Goal: Information Seeking & Learning: Find specific fact

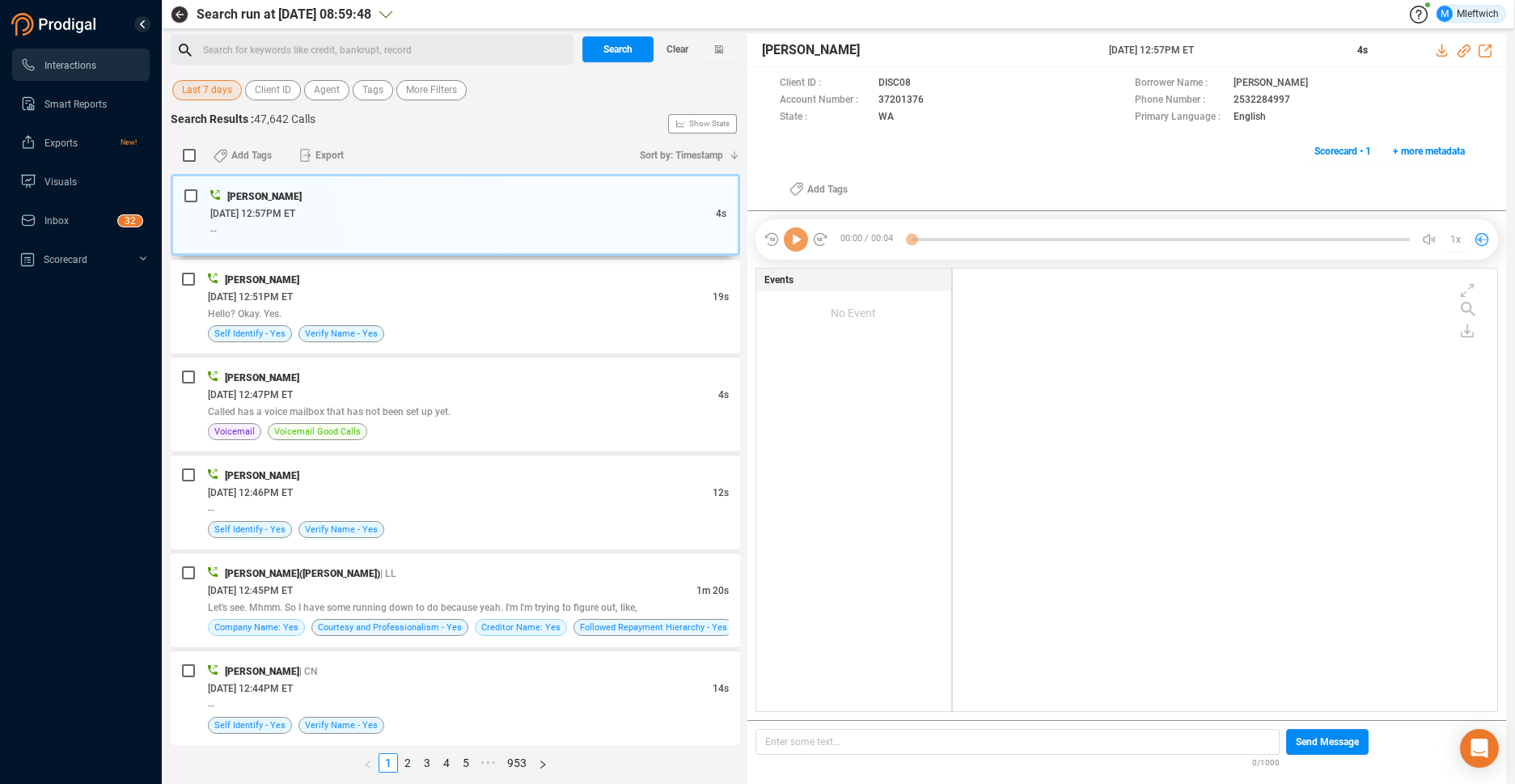
scroll to position [439, 535]
click at [334, 93] on span "Agent" at bounding box center [326, 90] width 26 height 20
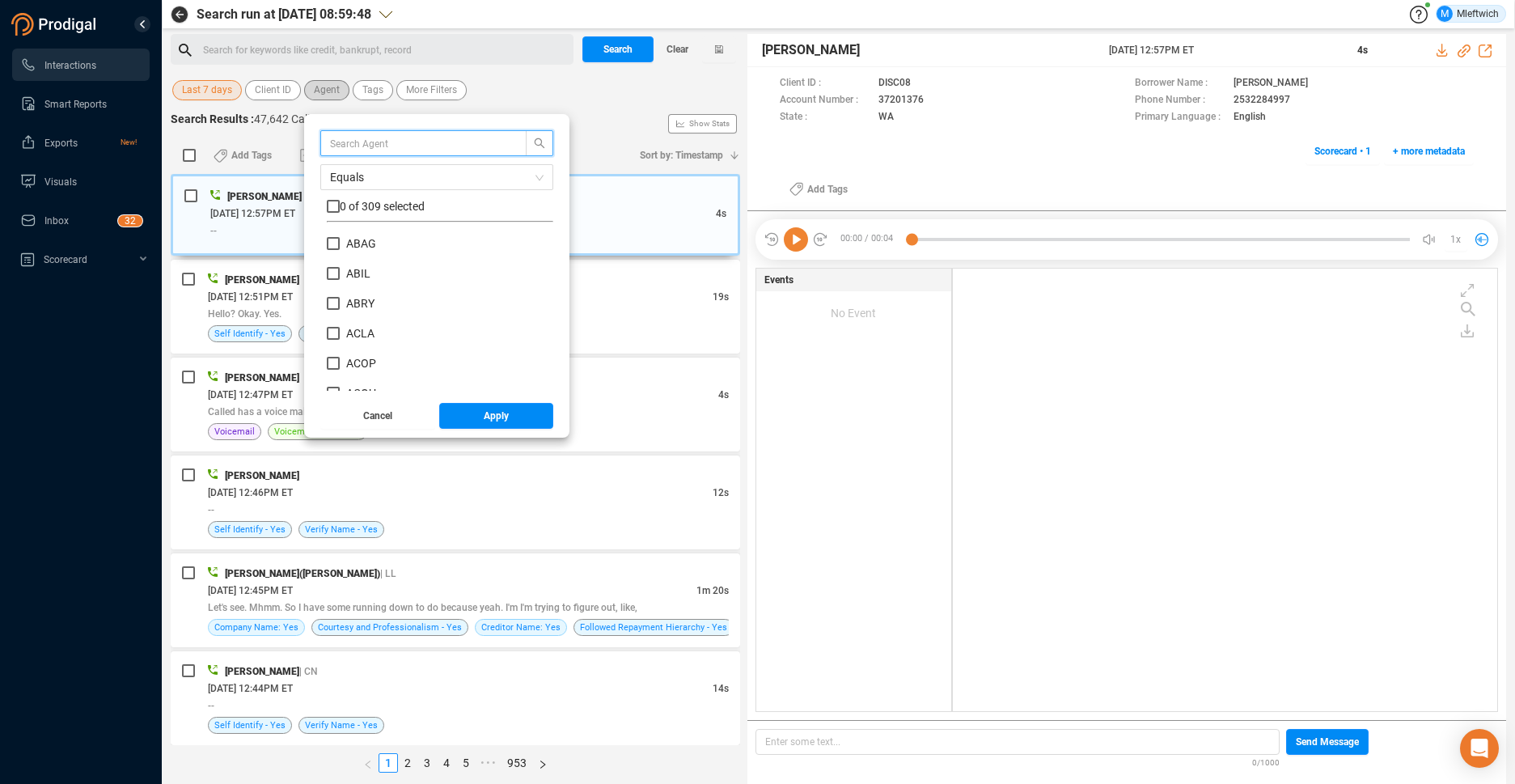
scroll to position [152, 218]
click at [331, 363] on input "ACOP" at bounding box center [334, 363] width 13 height 13
checkbox input "true"
click at [477, 417] on button "Apply" at bounding box center [496, 415] width 114 height 26
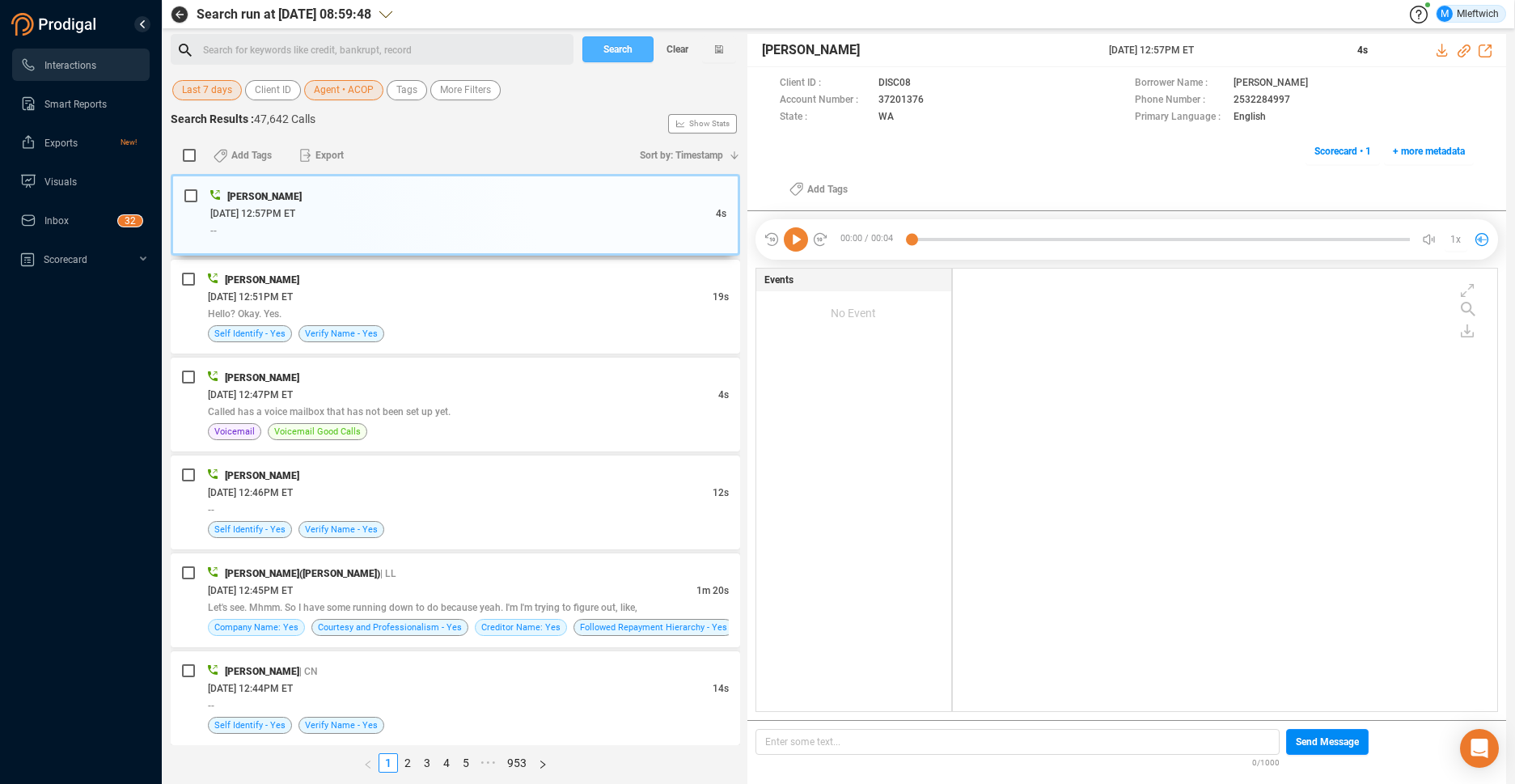
click at [625, 53] on span "Search" at bounding box center [618, 49] width 30 height 26
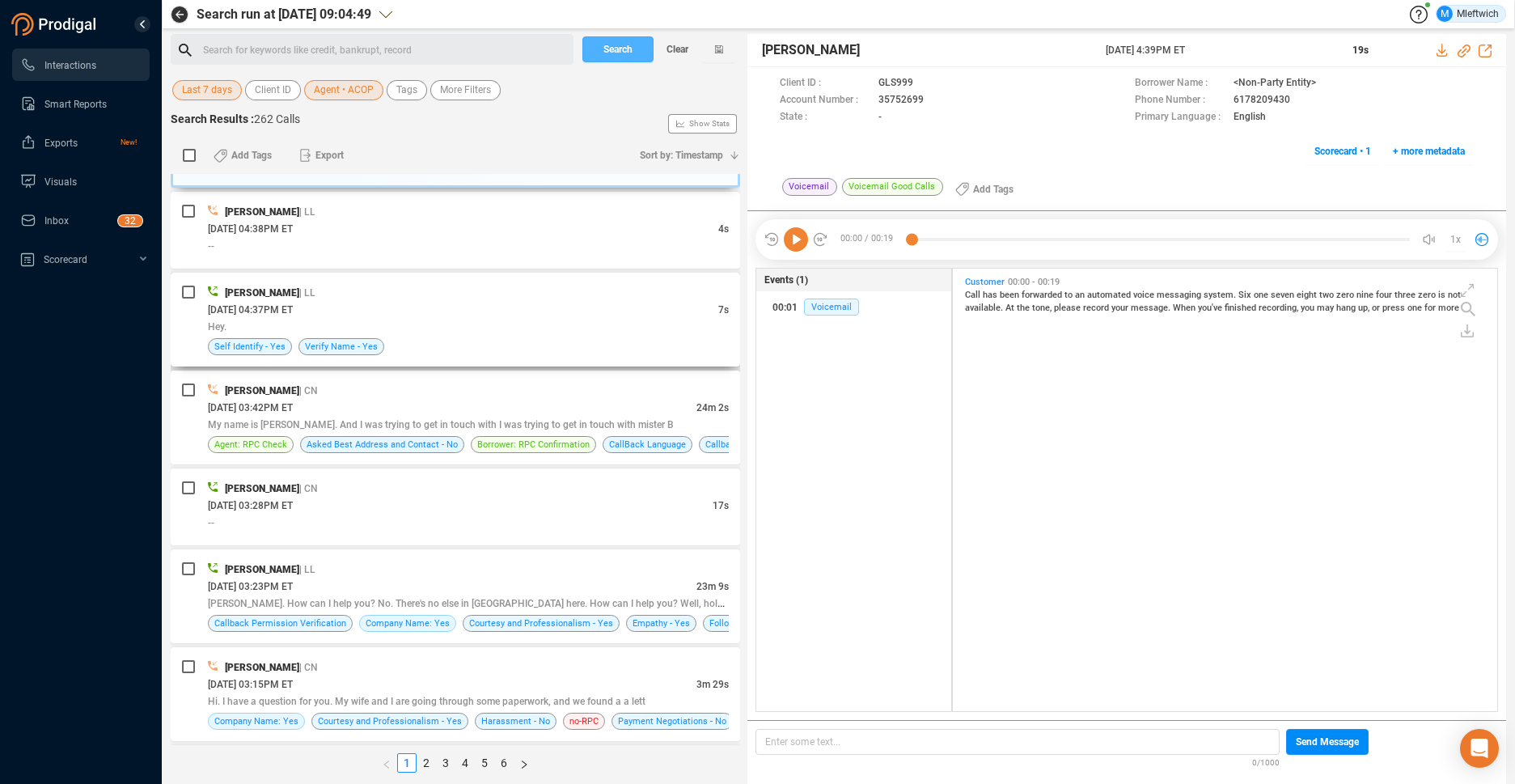
scroll to position [171, 0]
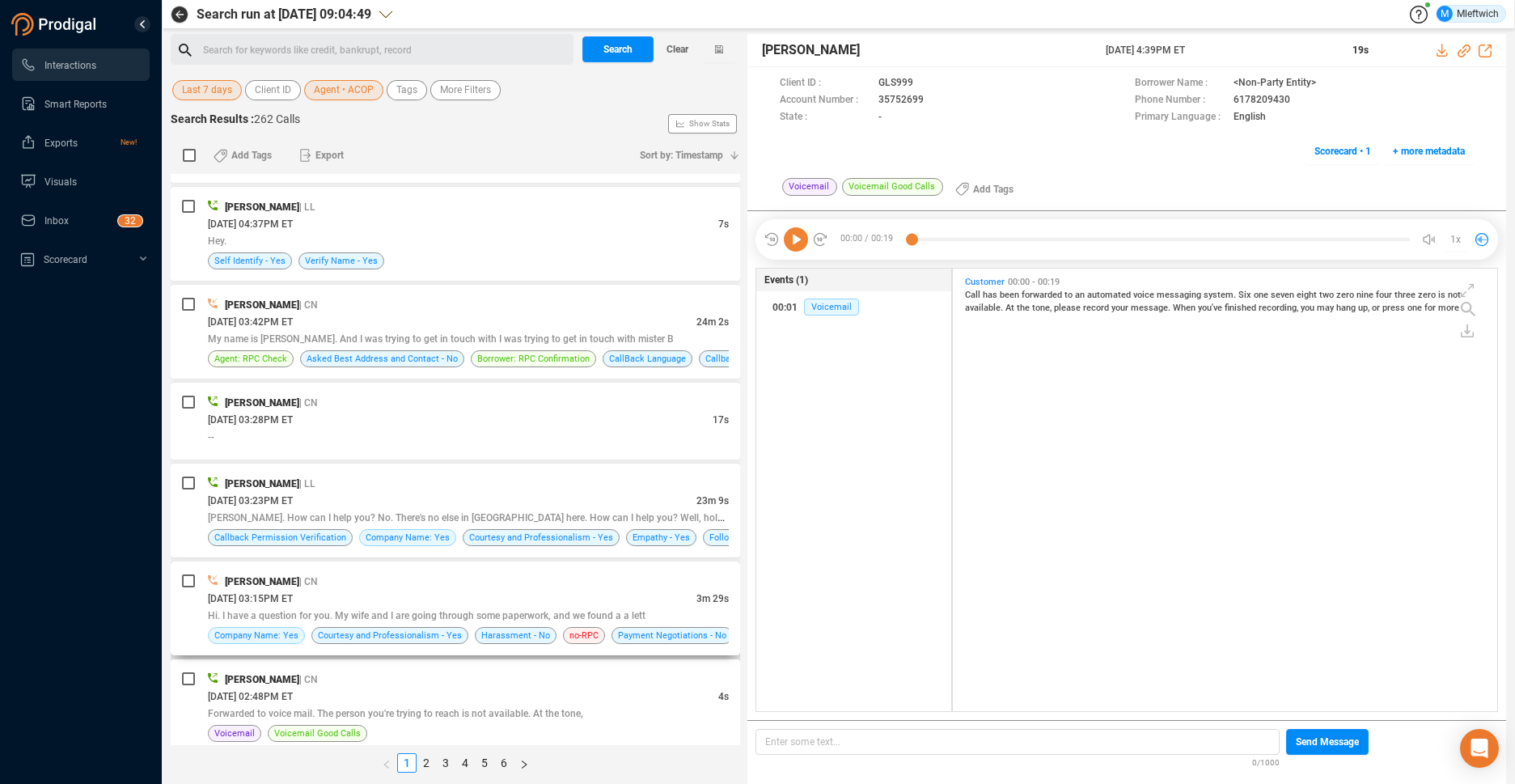
click at [529, 609] on span "Hi. I have a question for you. My wife and I are going through some paperwork, …" at bounding box center [426, 615] width 438 height 11
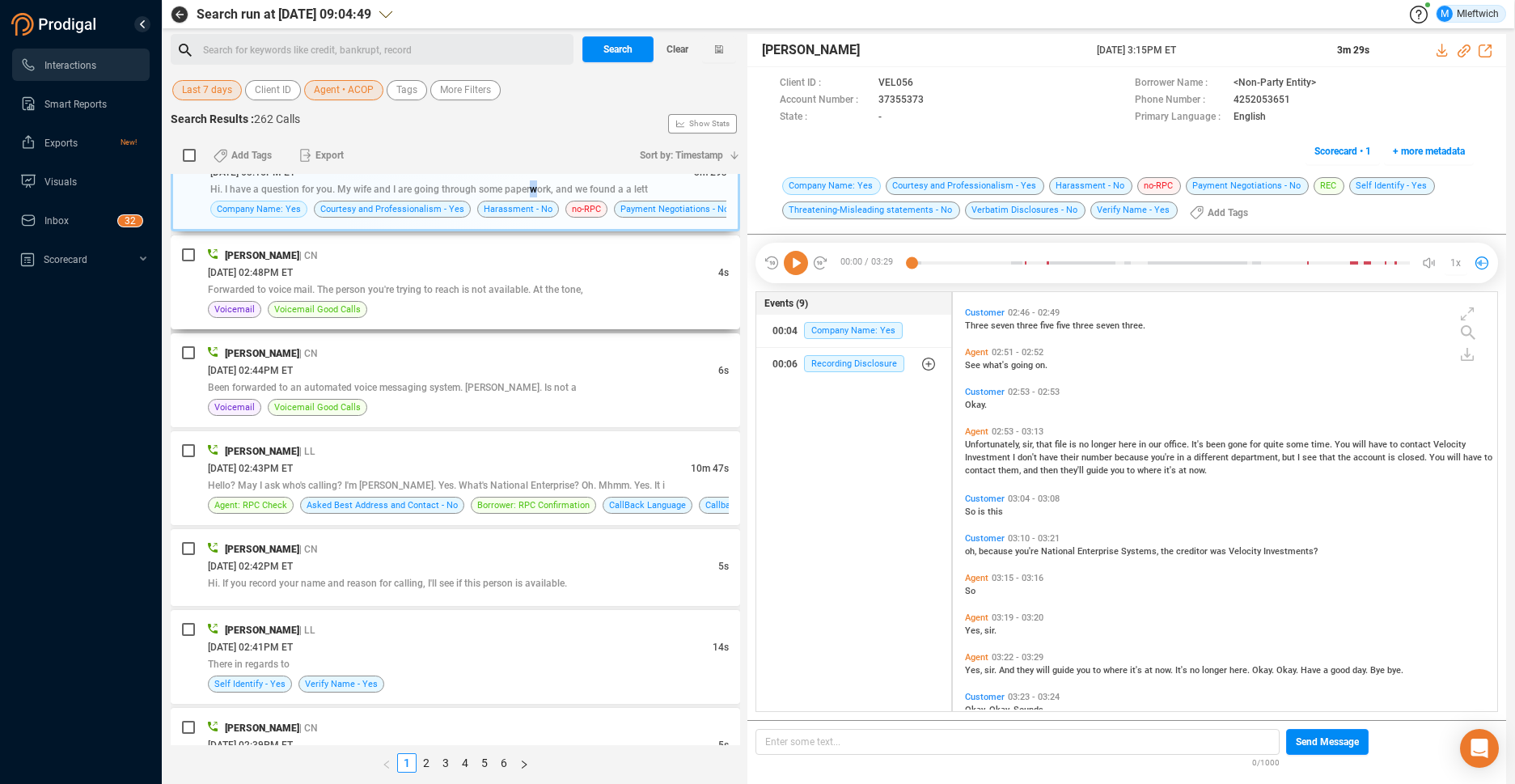
scroll to position [766, 0]
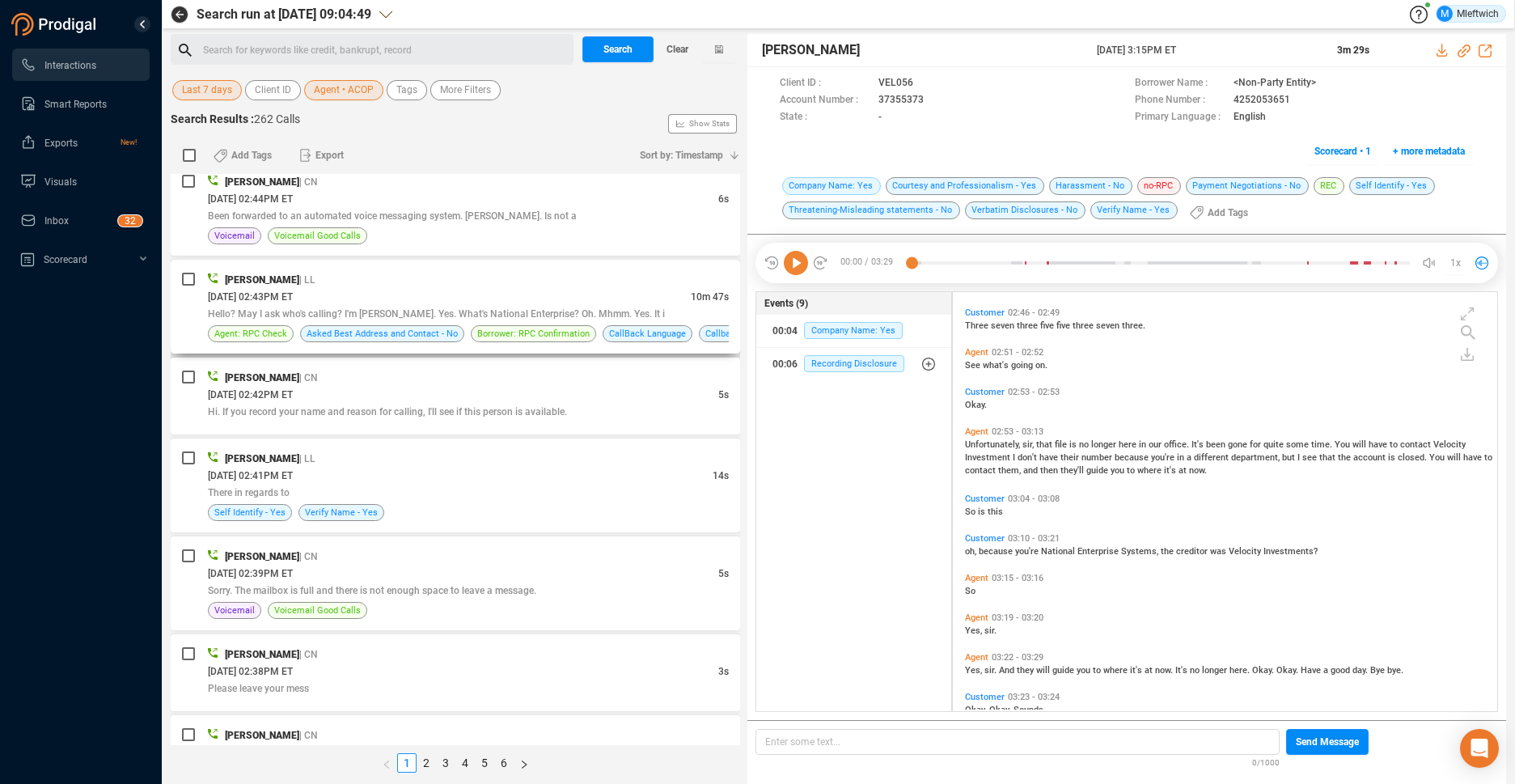
click at [604, 282] on div "[PERSON_NAME] | LL" at bounding box center [468, 279] width 521 height 17
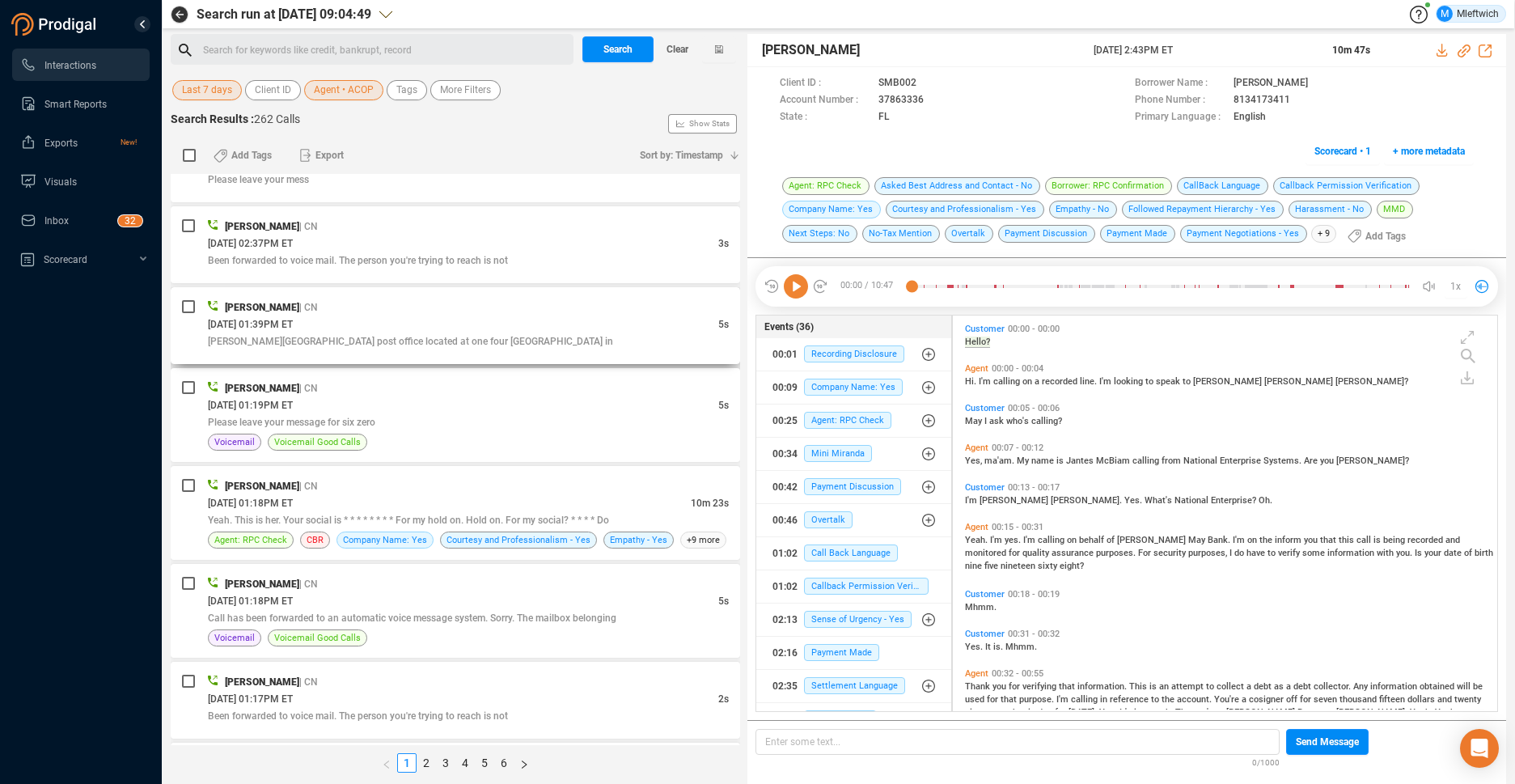
scroll to position [1360, 0]
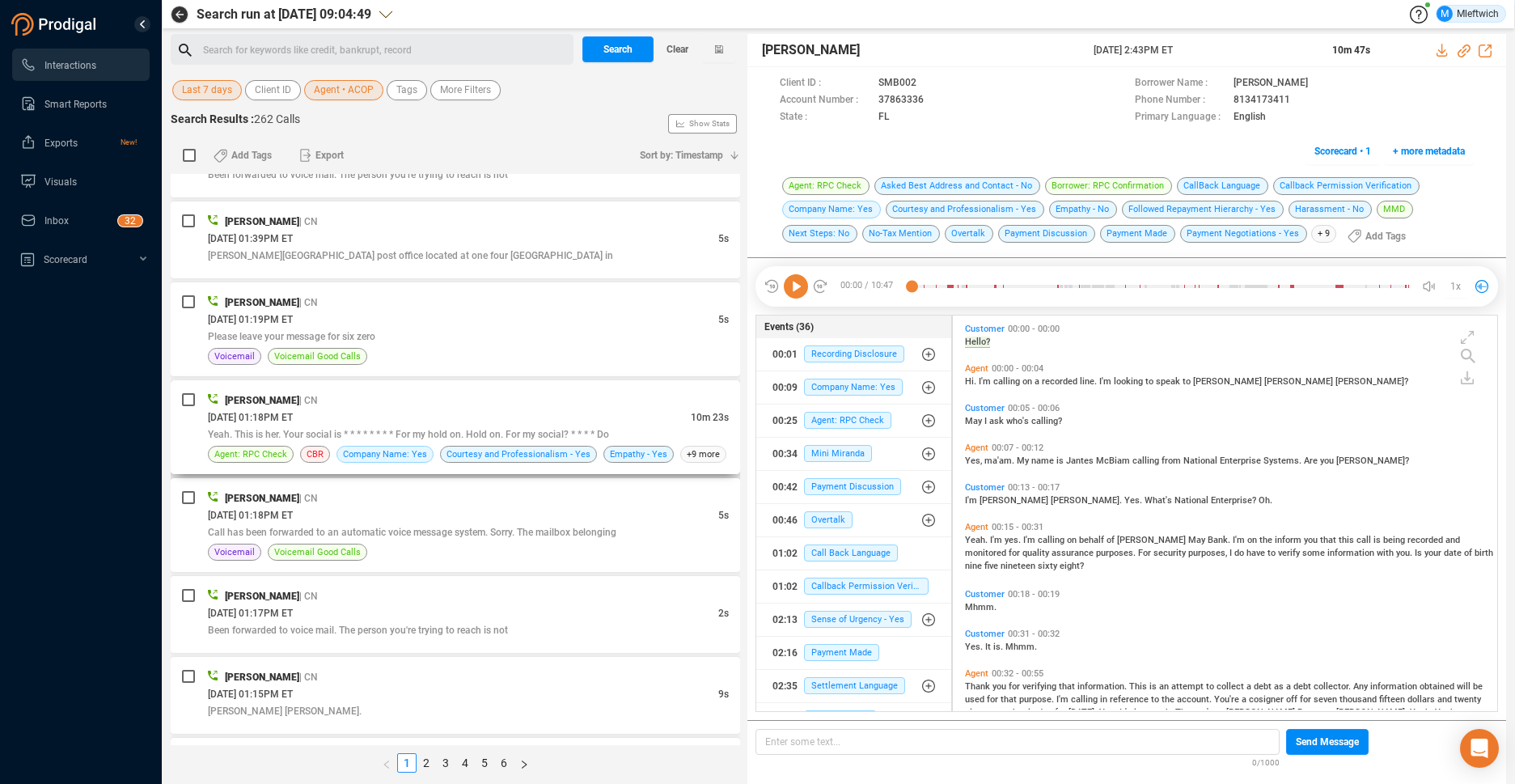
click at [560, 415] on div "[DATE] 01:18PM ET" at bounding box center [449, 417] width 483 height 17
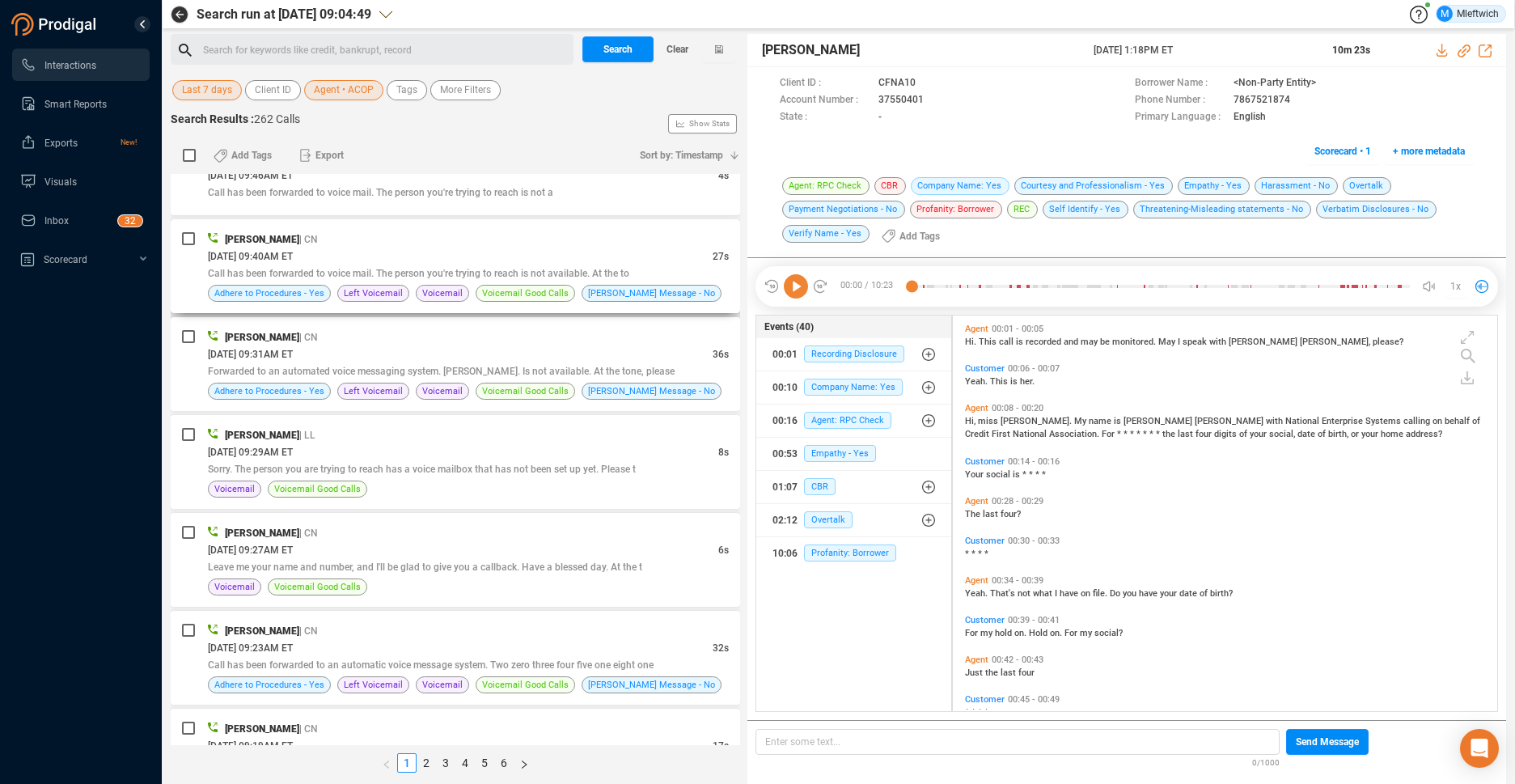
scroll to position [4072, 0]
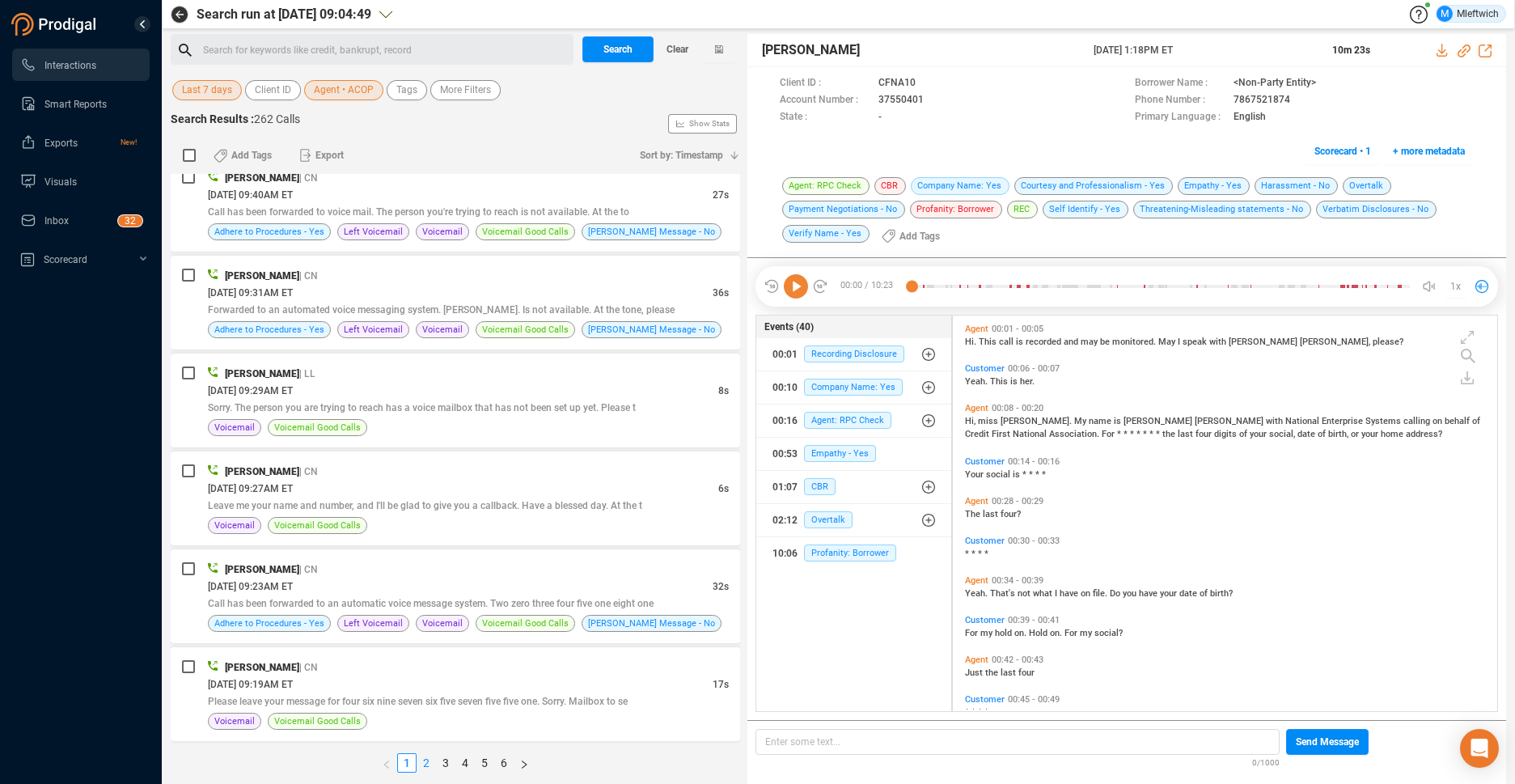
click at [425, 762] on link "2" at bounding box center [425, 762] width 18 height 18
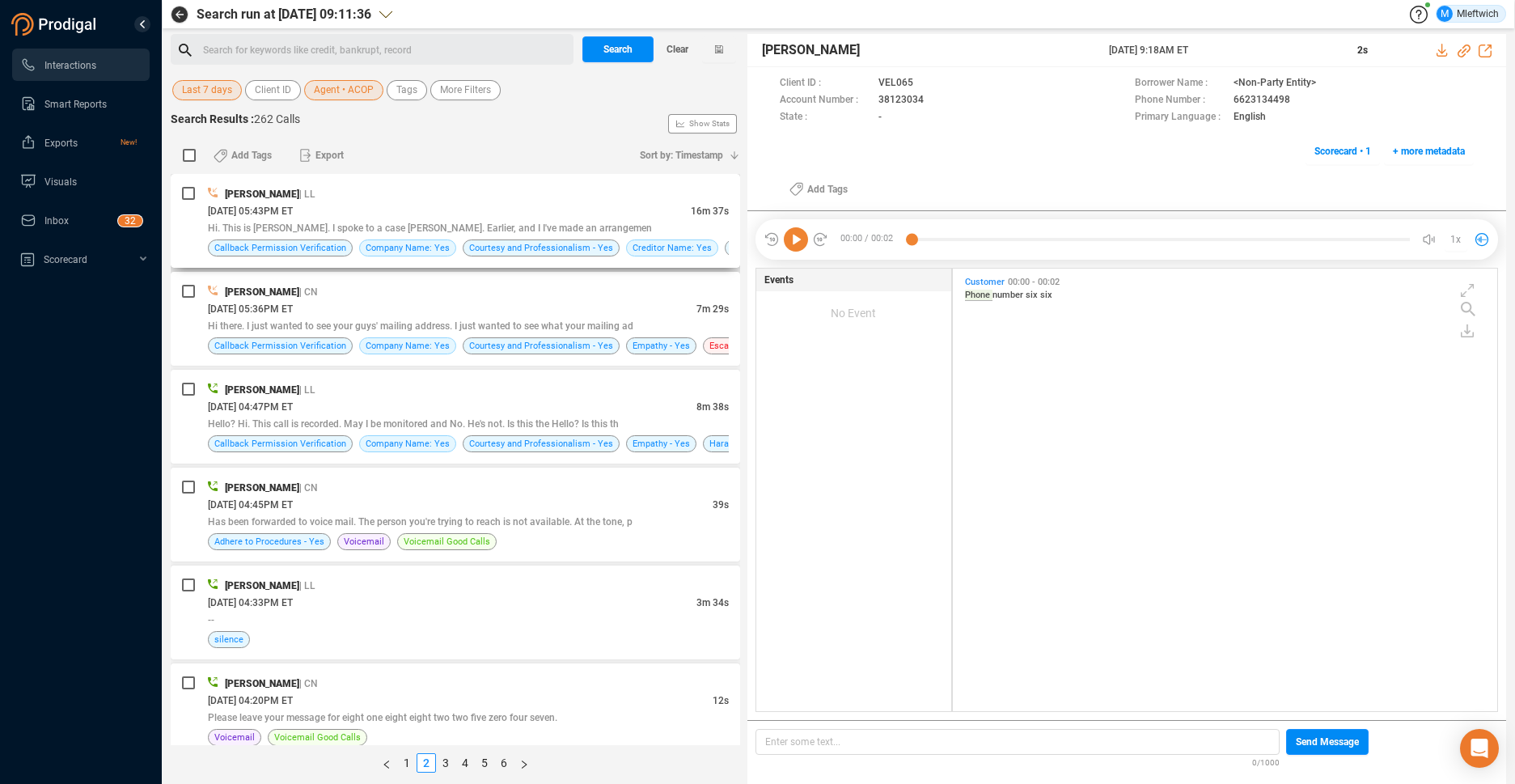
scroll to position [599, 0]
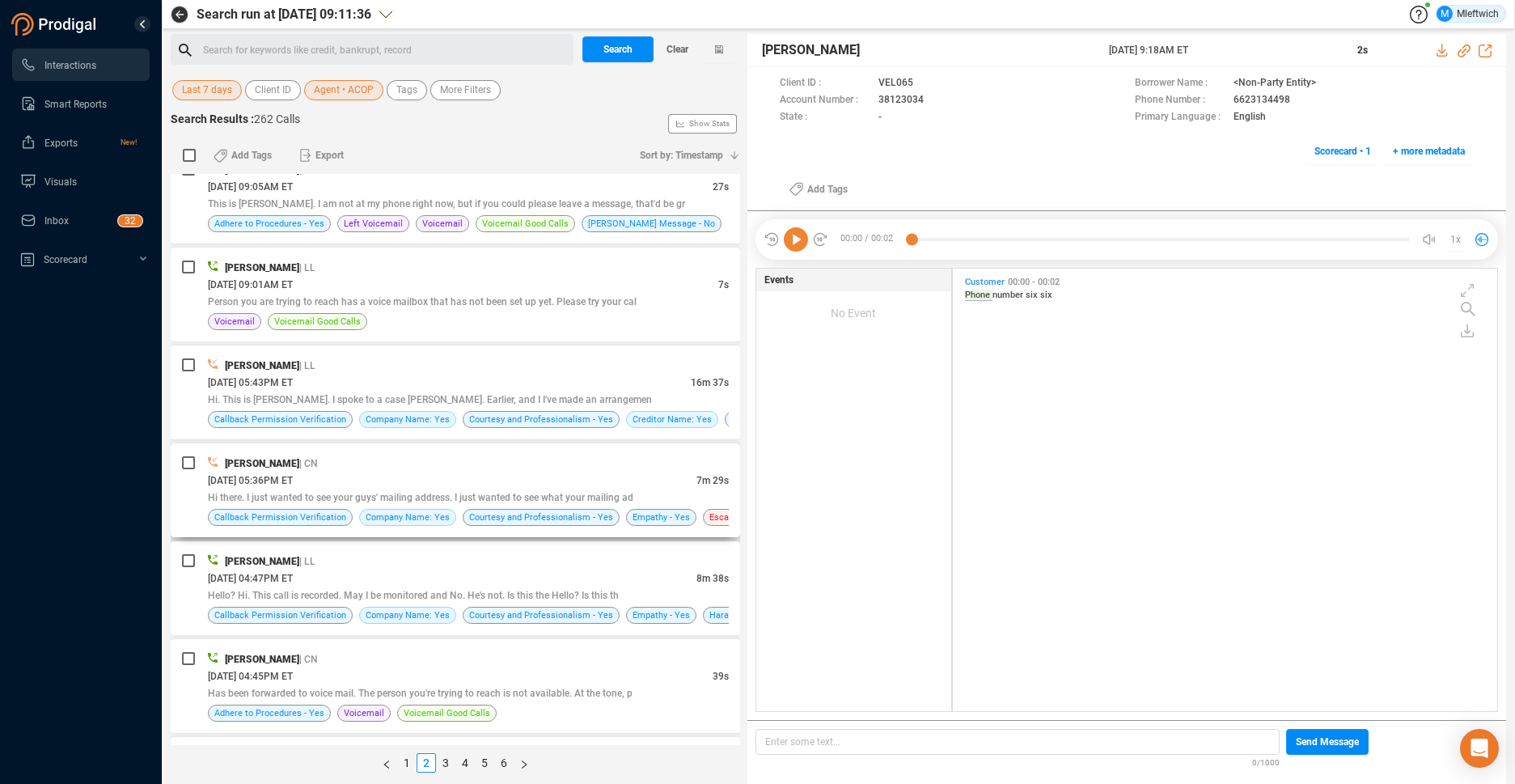
click at [493, 482] on div "[DATE] 05:36PM ET" at bounding box center [452, 480] width 488 height 17
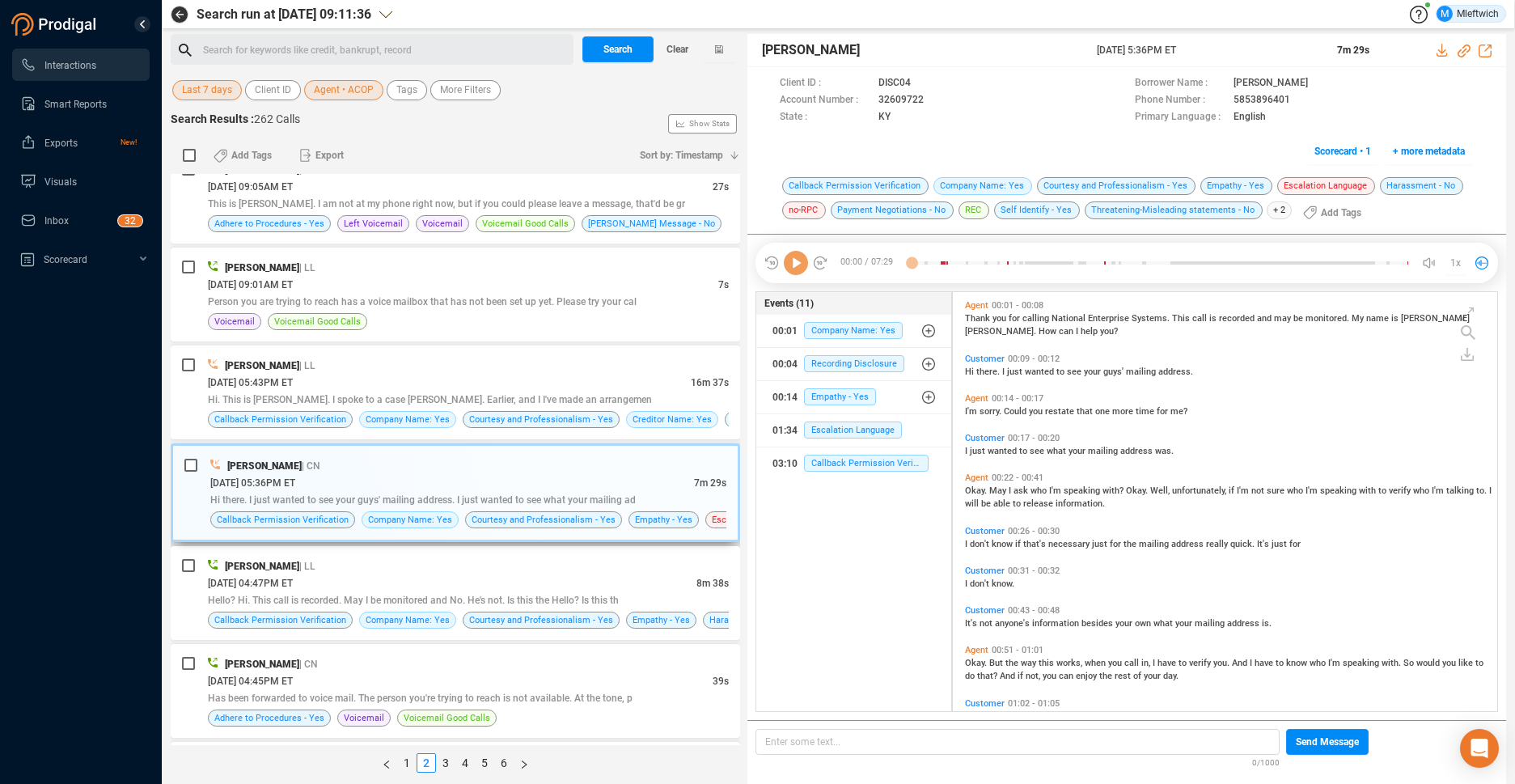
scroll to position [415, 535]
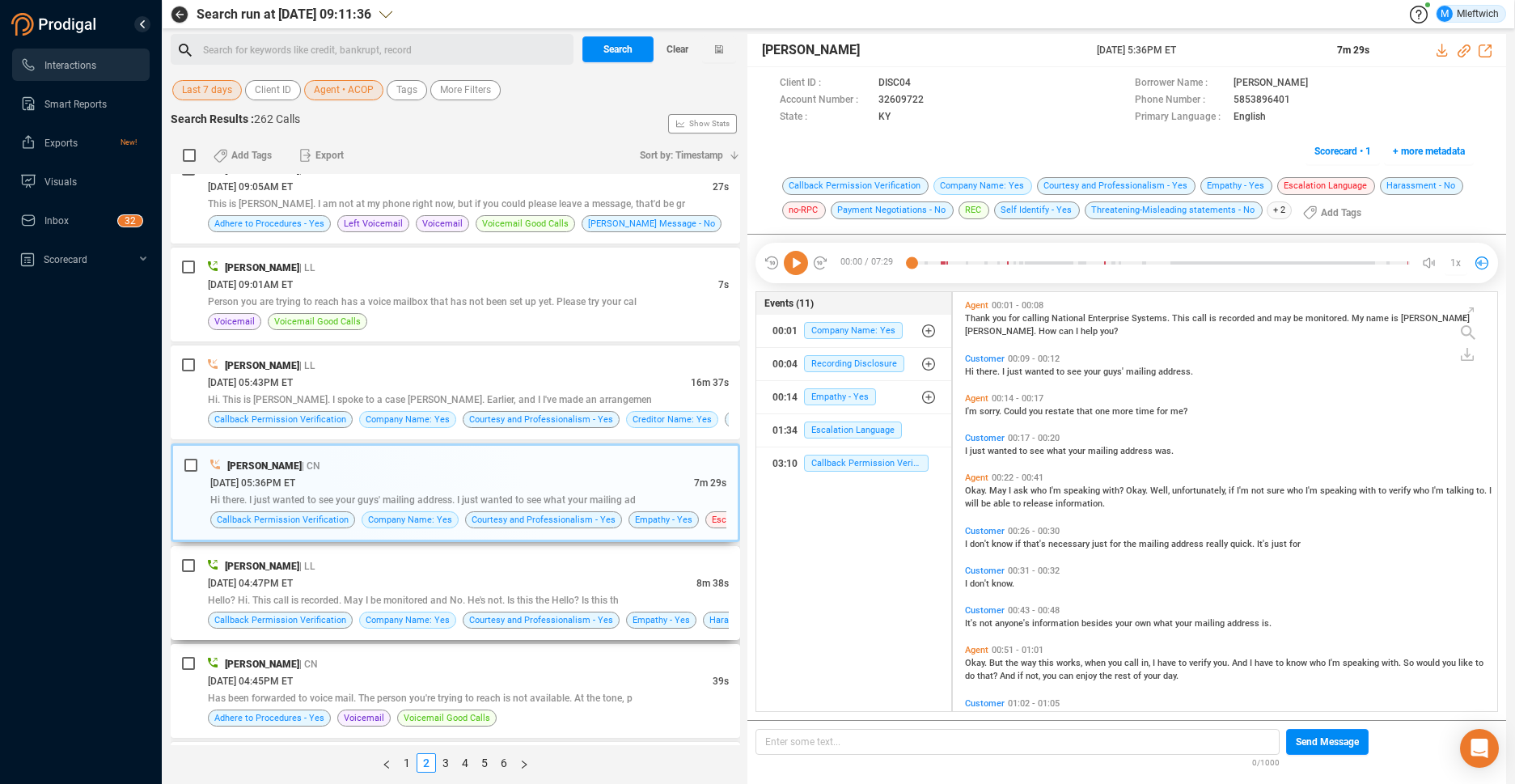
click at [547, 584] on div "[DATE] 04:47PM ET" at bounding box center [452, 583] width 488 height 17
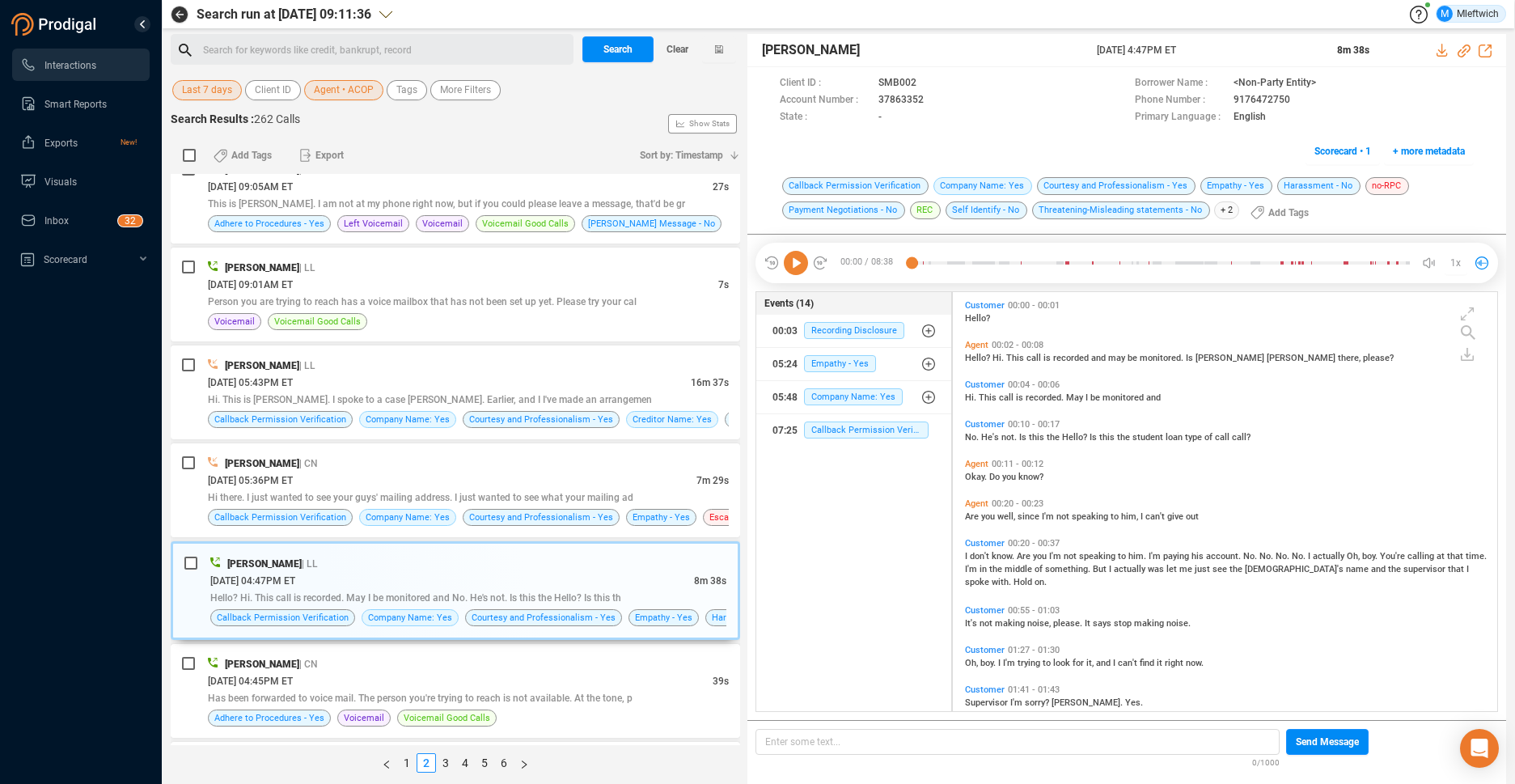
scroll to position [766, 0]
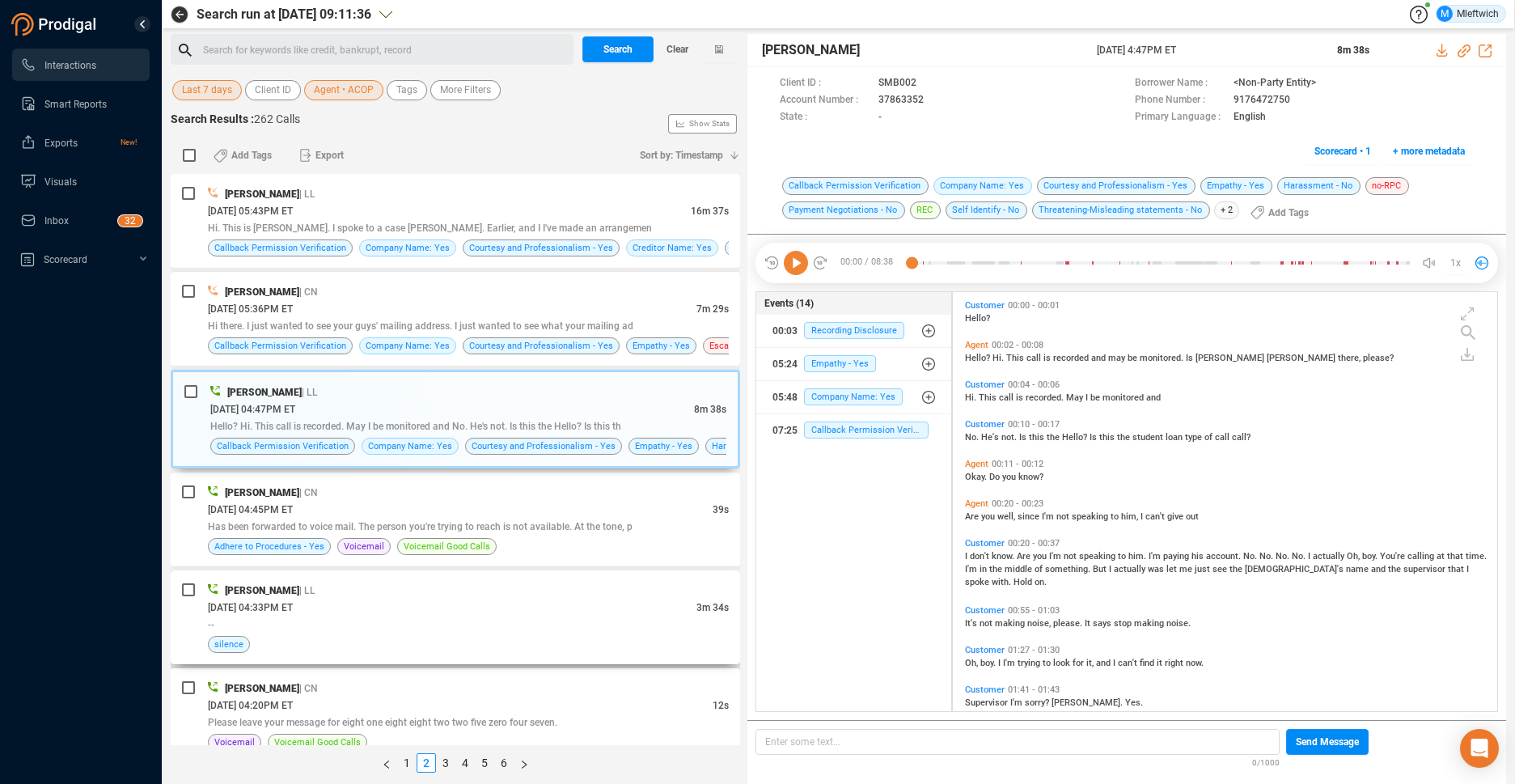
click at [633, 609] on div "[DATE] 04:33PM ET" at bounding box center [452, 607] width 488 height 17
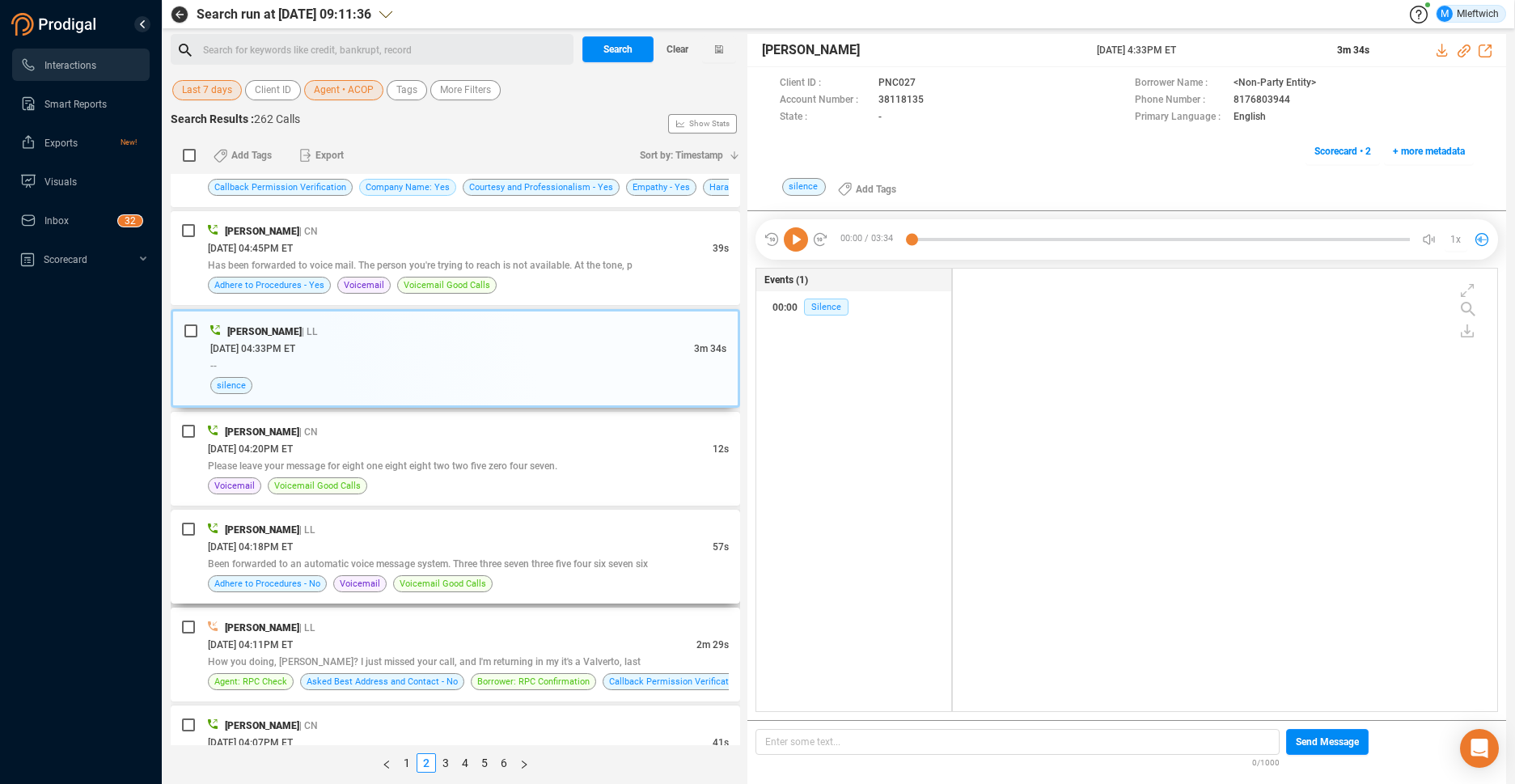
scroll to position [1108, 0]
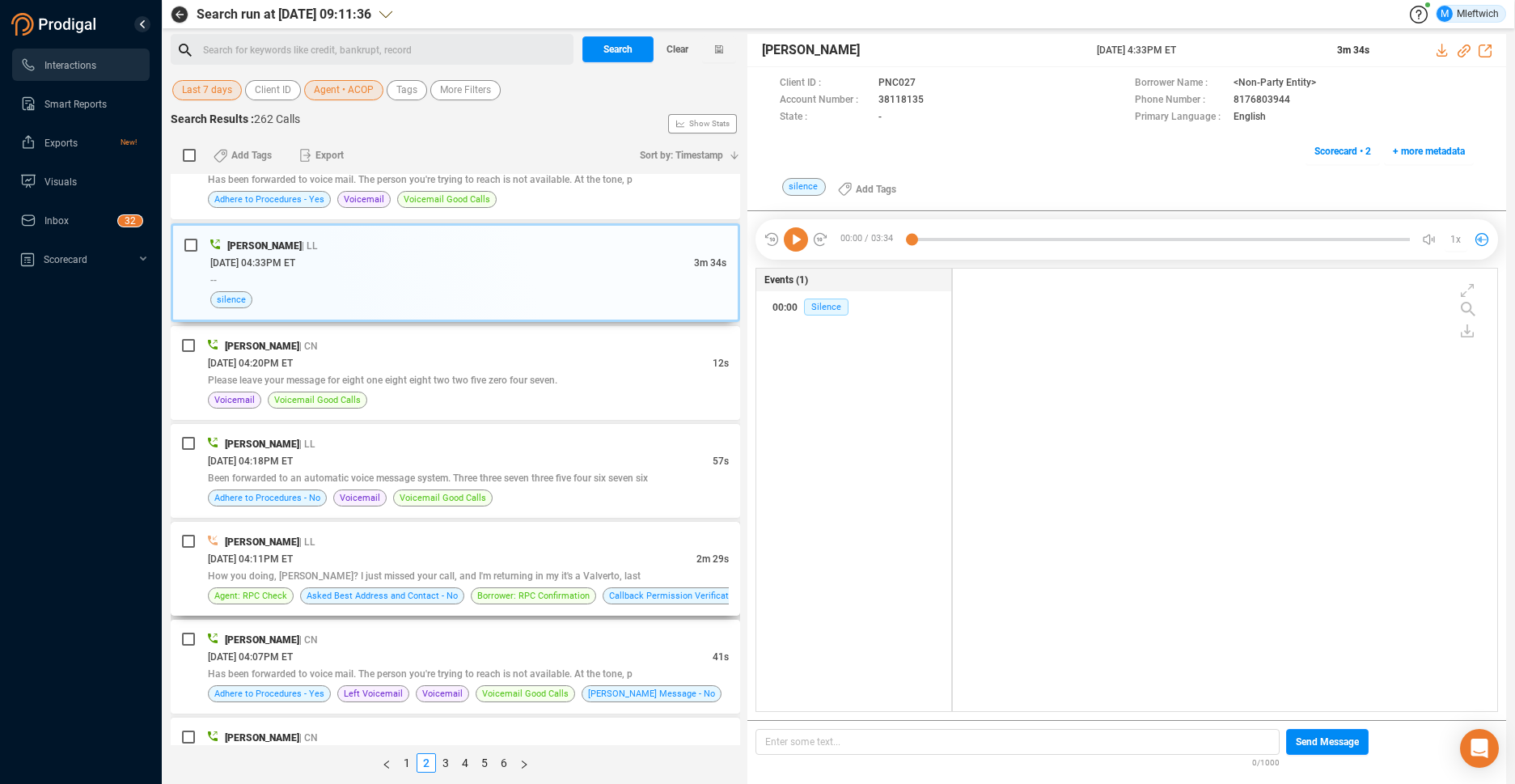
click at [635, 567] on div "[PERSON_NAME] | LL [DATE] 04:11PM ET 2m 29s How you doing, [PERSON_NAME]? I jus…" at bounding box center [468, 568] width 521 height 72
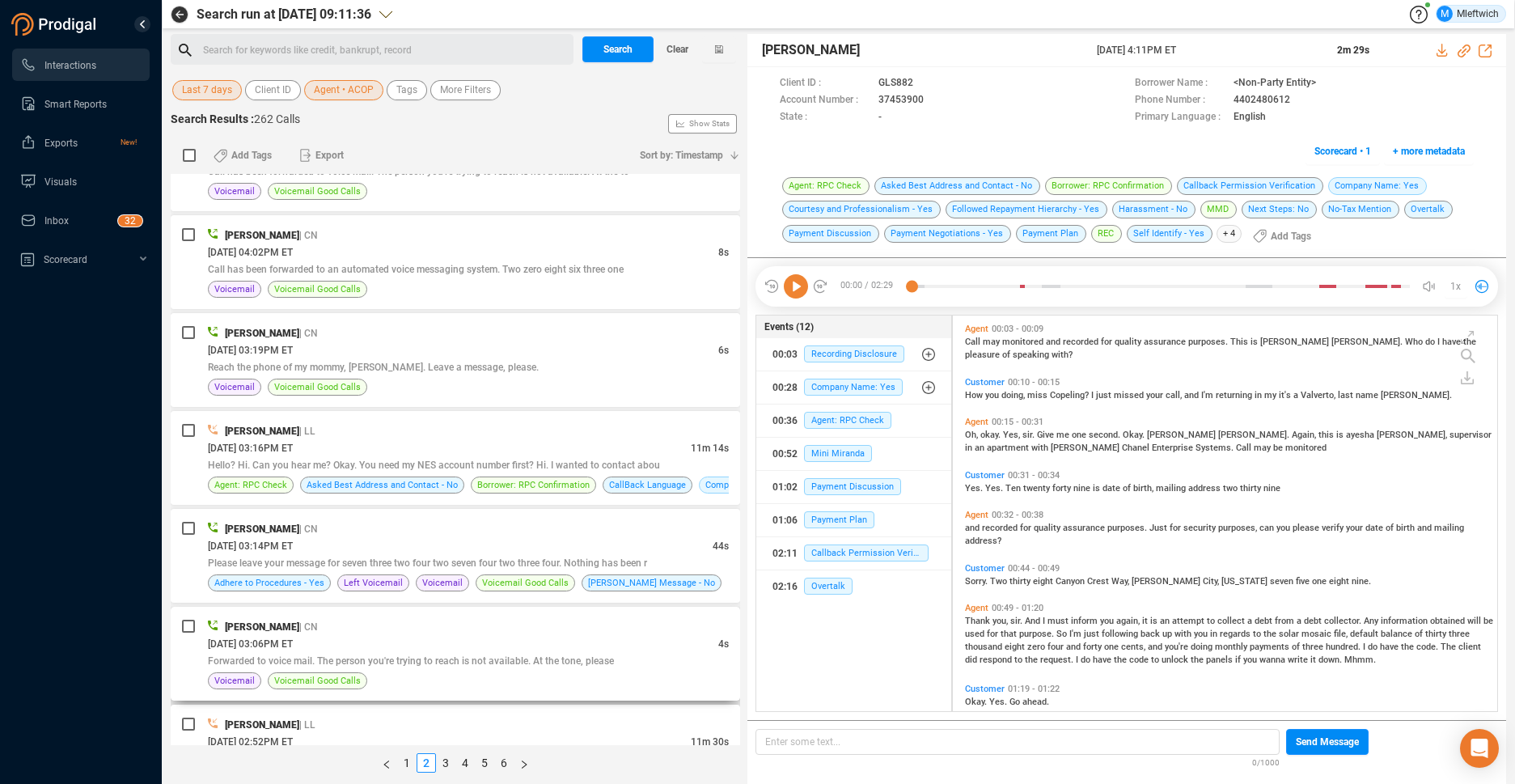
scroll to position [1879, 0]
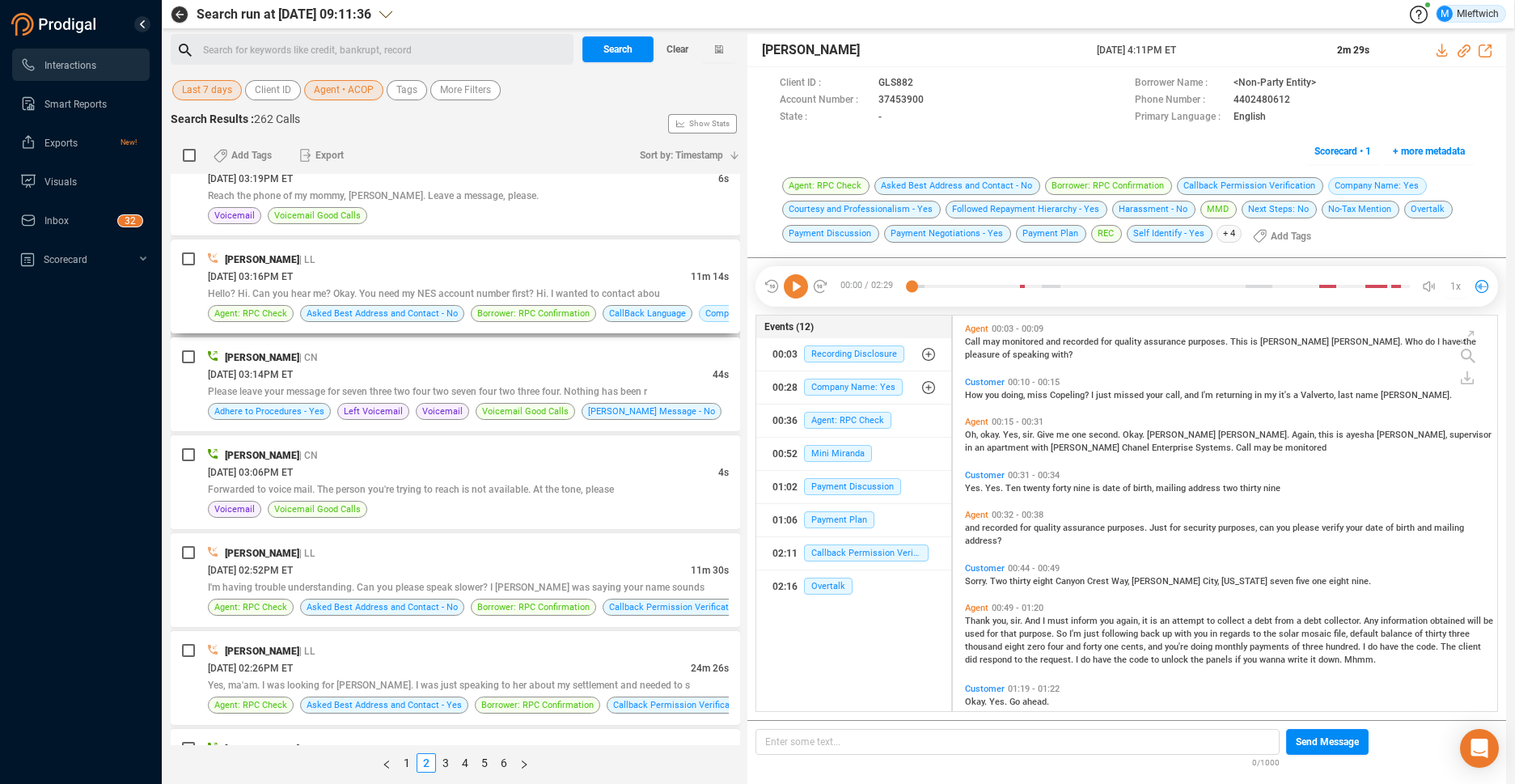
click at [654, 258] on div "[PERSON_NAME] | LL" at bounding box center [468, 259] width 521 height 17
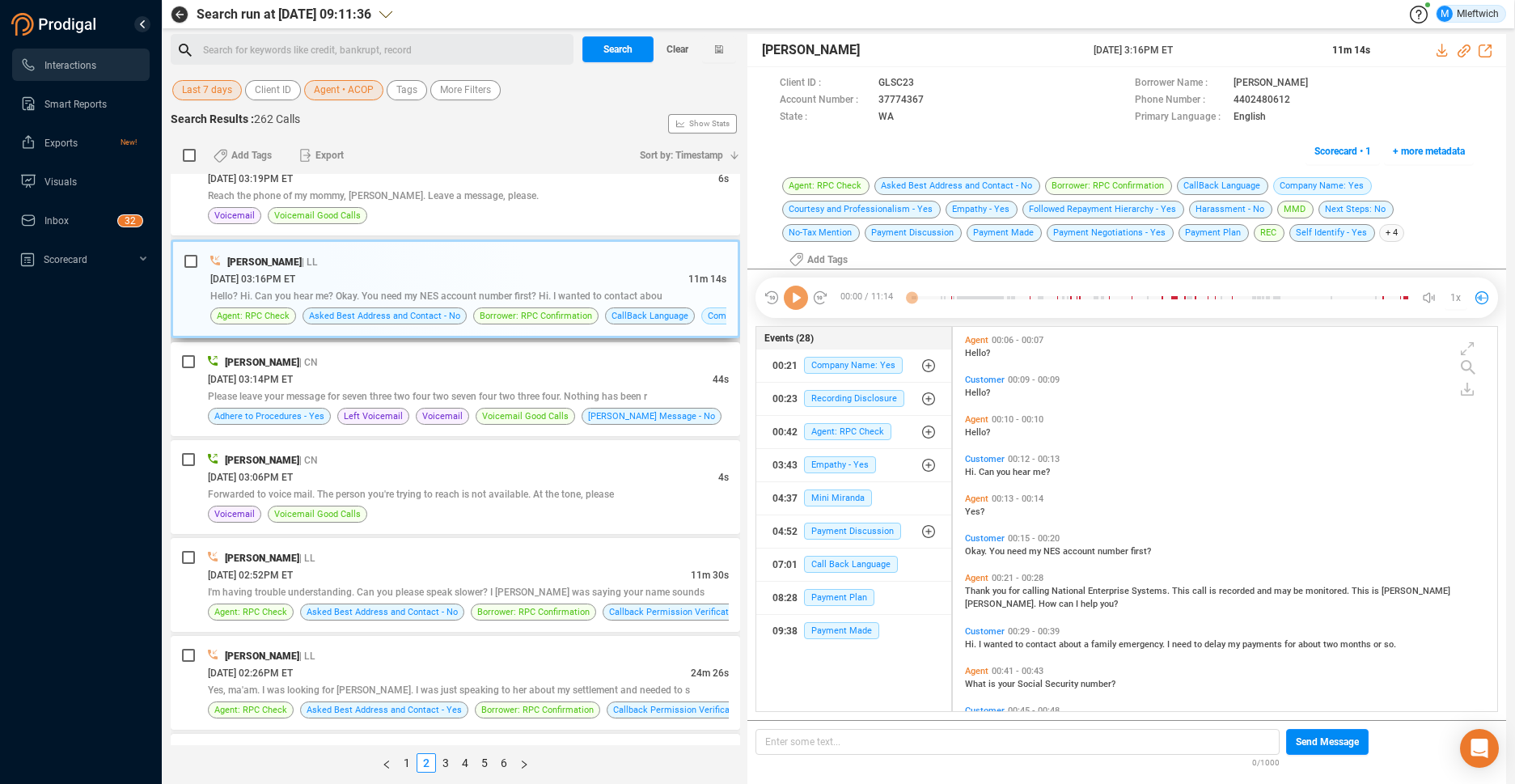
scroll to position [391, 535]
click at [933, 99] on icon at bounding box center [938, 101] width 13 height 13
